Goal: Task Accomplishment & Management: Manage account settings

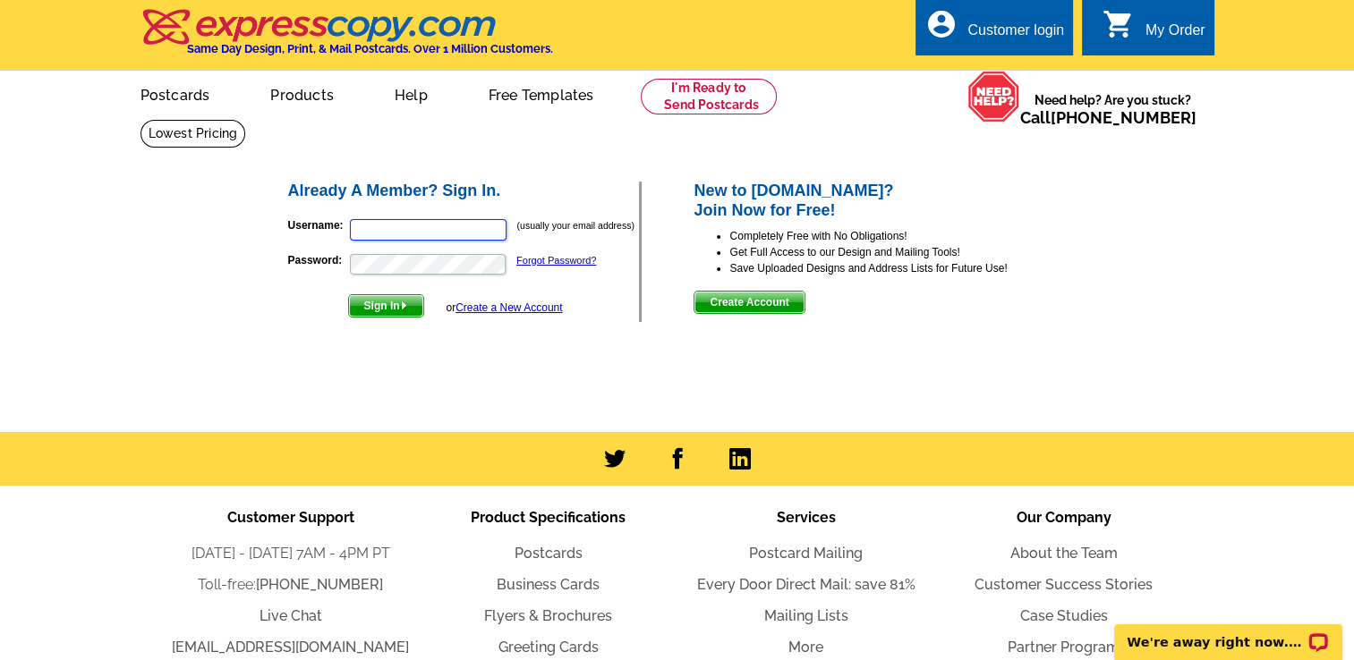
click at [431, 225] on input "Username:" at bounding box center [428, 229] width 157 height 21
type input "christine.laurienzo@huntrealestate.com"
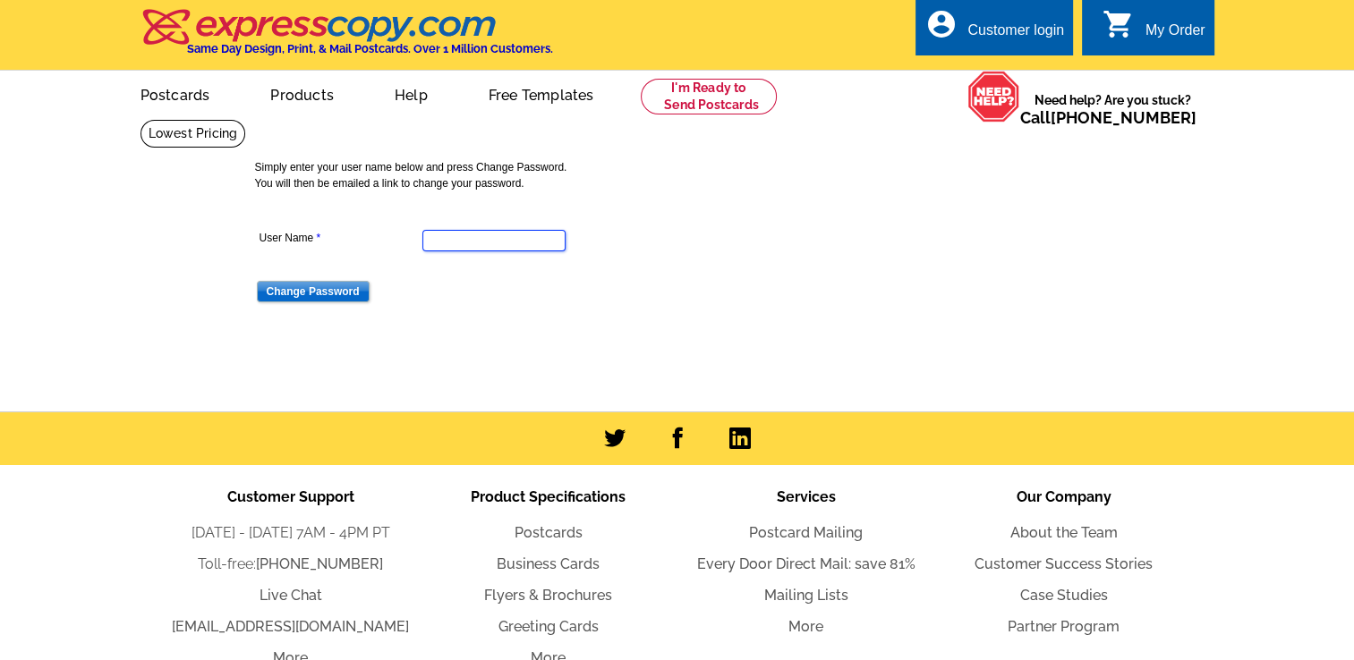
click at [454, 245] on input "User Name" at bounding box center [493, 240] width 143 height 21
type input "christine.laurienzo@huntrealestate.com"
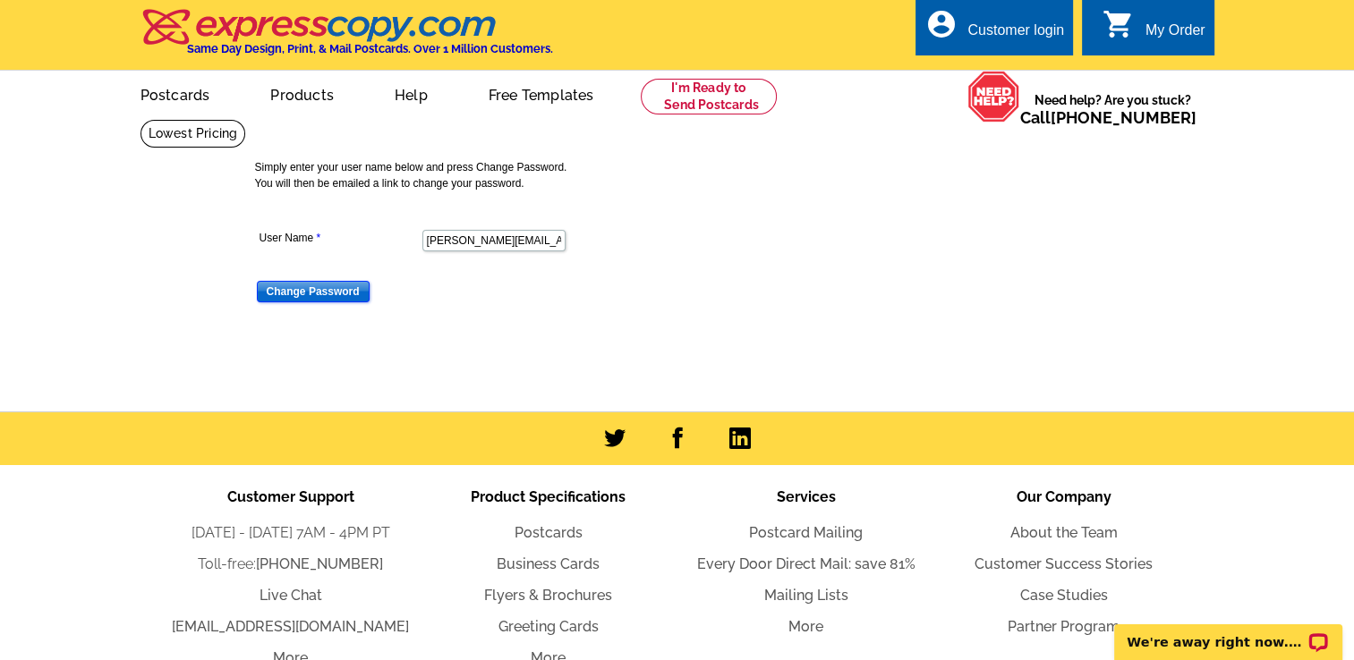
click at [325, 292] on input "Change Password" at bounding box center [313, 291] width 113 height 21
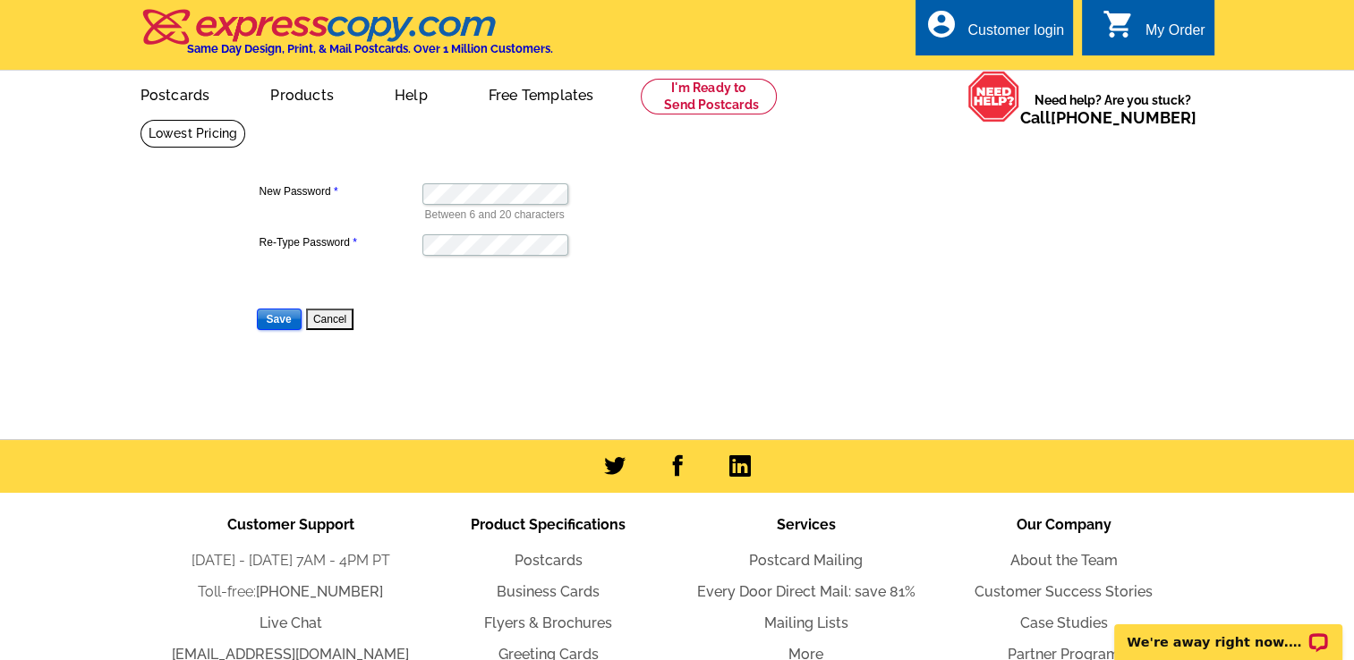
click at [287, 320] on input "Save" at bounding box center [279, 319] width 45 height 21
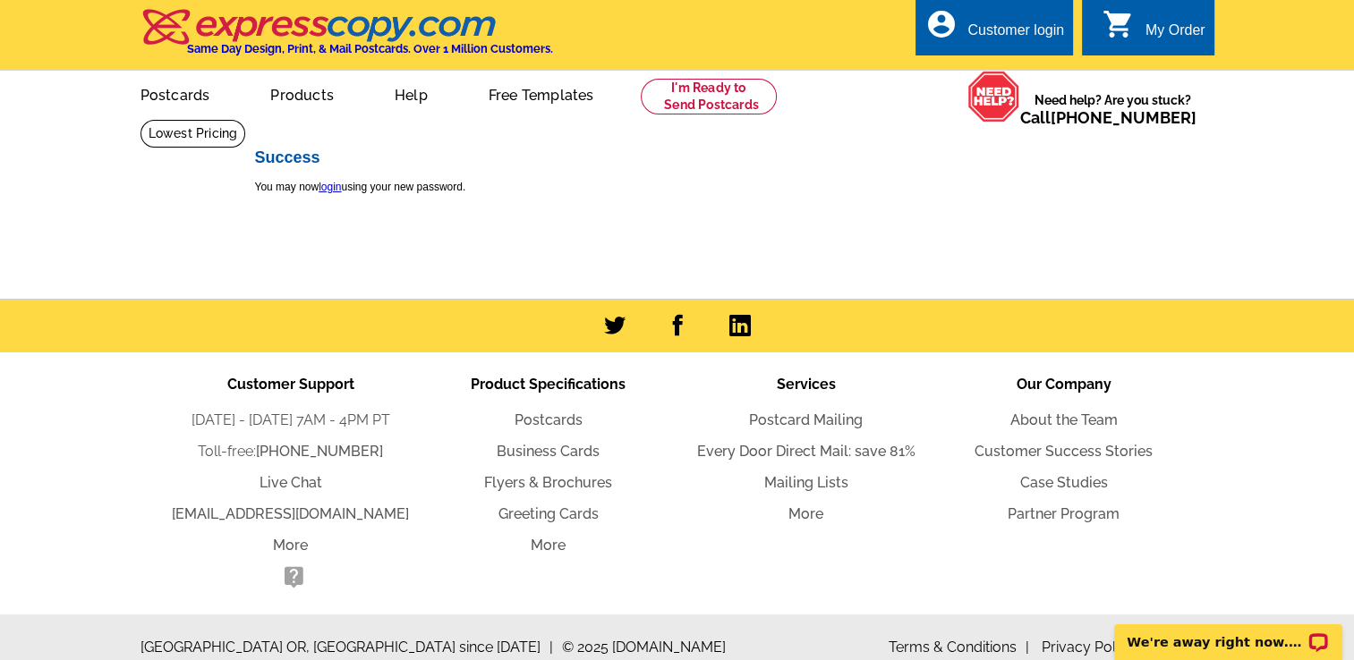
click at [1059, 40] on div "Customer login" at bounding box center [1015, 34] width 97 height 25
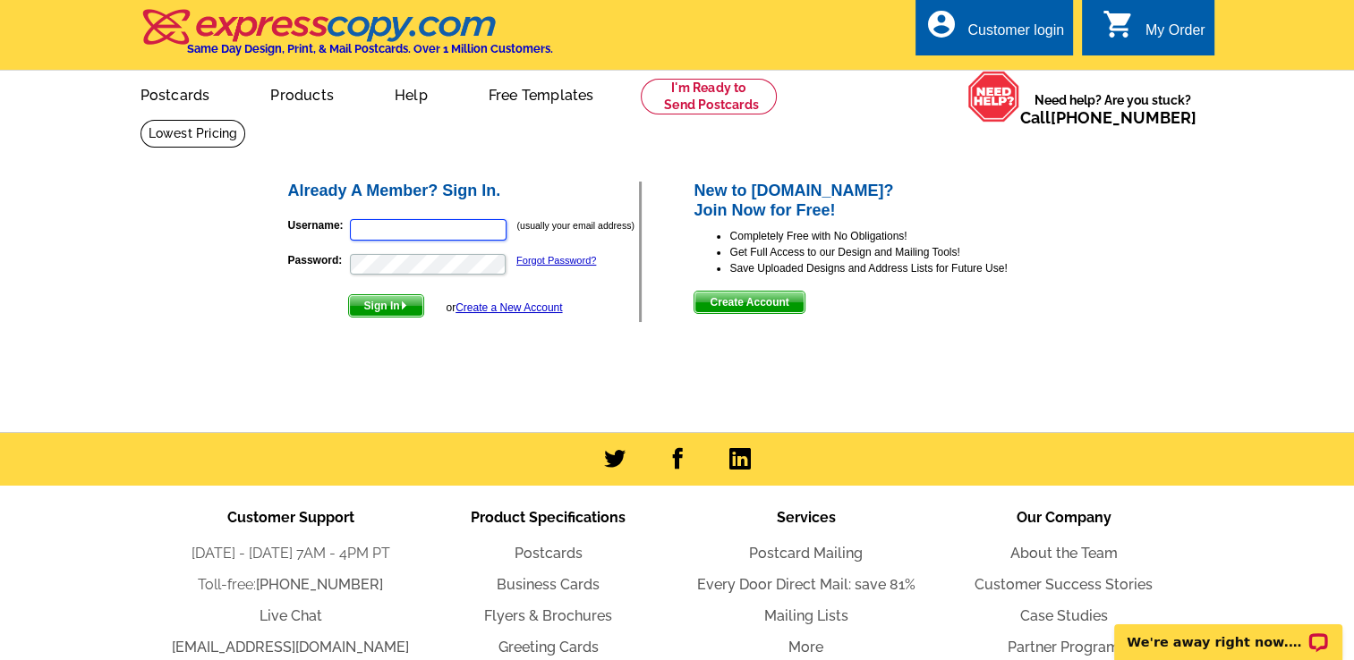
click at [483, 228] on input "Username:" at bounding box center [428, 229] width 157 height 21
type input "christine.laurienzo@huntrealestate.com"
click at [397, 307] on span "Sign In" at bounding box center [386, 305] width 74 height 21
